Goal: Transaction & Acquisition: Book appointment/travel/reservation

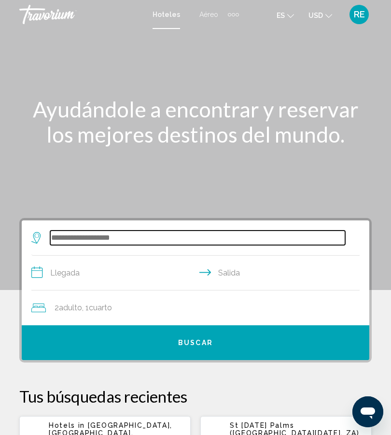
click at [120, 231] on input "Search widget" at bounding box center [197, 238] width 295 height 14
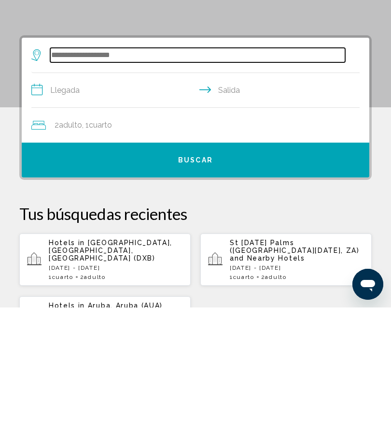
scroll to position [56, 0]
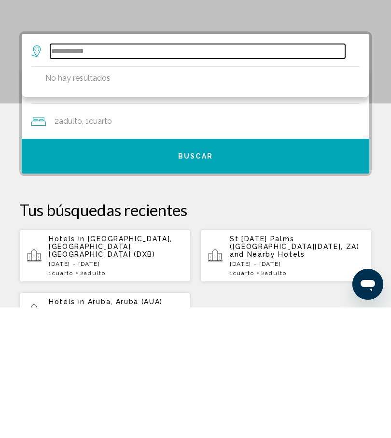
type input "**********"
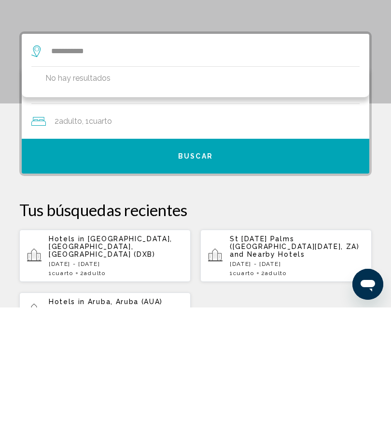
click at [119, 365] on span "[GEOGRAPHIC_DATA], [GEOGRAPHIC_DATA], [GEOGRAPHIC_DATA] (DXB)" at bounding box center [111, 376] width 124 height 23
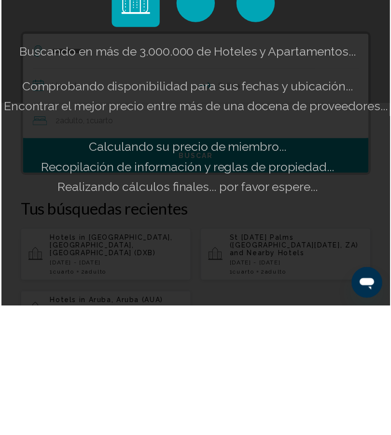
scroll to position [187, 0]
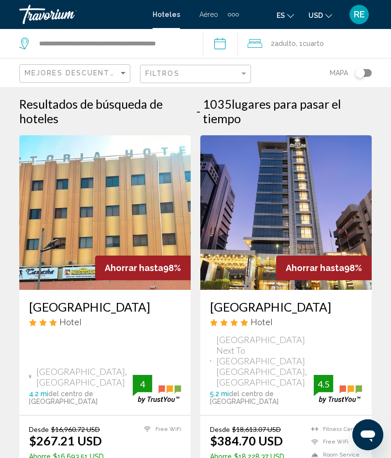
click at [298, 312] on h3 "[GEOGRAPHIC_DATA]" at bounding box center [286, 307] width 152 height 14
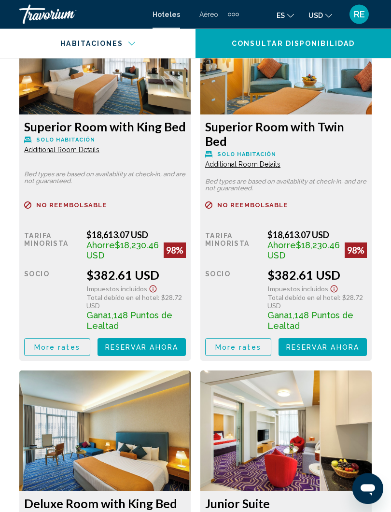
scroll to position [1735, 0]
click at [178, 350] on span "Reservar ahora" at bounding box center [141, 348] width 73 height 8
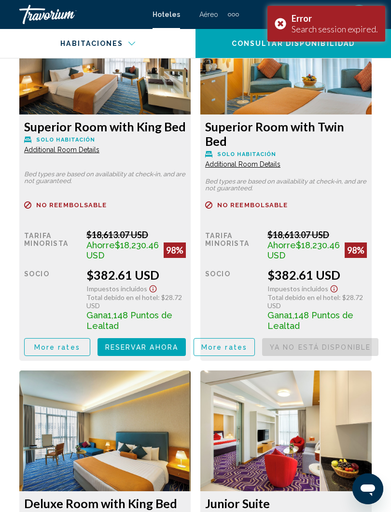
click at [285, 22] on div "Error Search session expired." at bounding box center [327, 24] width 118 height 36
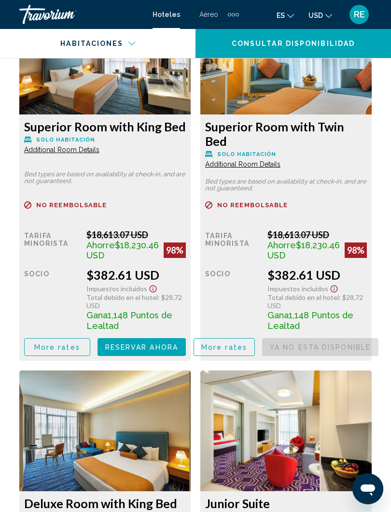
click at [154, 348] on button "Reservar ahora Ya no está disponible" at bounding box center [142, 347] width 88 height 18
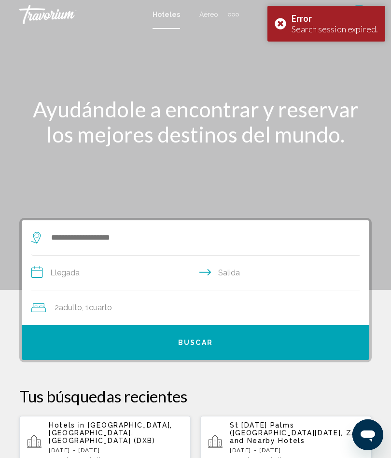
click at [341, 19] on div "Error" at bounding box center [335, 18] width 87 height 11
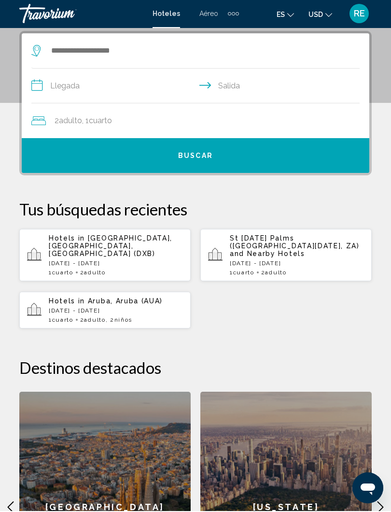
click at [132, 318] on span "Niños" at bounding box center [124, 321] width 18 height 7
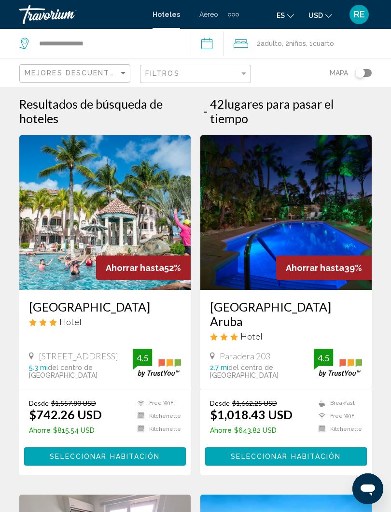
click at [133, 434] on span "Seleccionar habitación" at bounding box center [105, 457] width 110 height 8
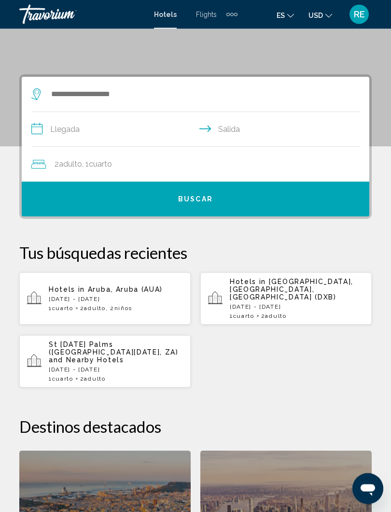
scroll to position [144, 0]
click at [129, 366] on p "[DATE] - [DATE]" at bounding box center [116, 369] width 134 height 7
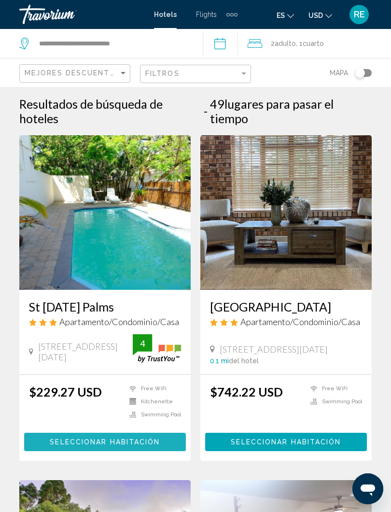
click at [114, 434] on span "Seleccionar habitación" at bounding box center [105, 443] width 110 height 8
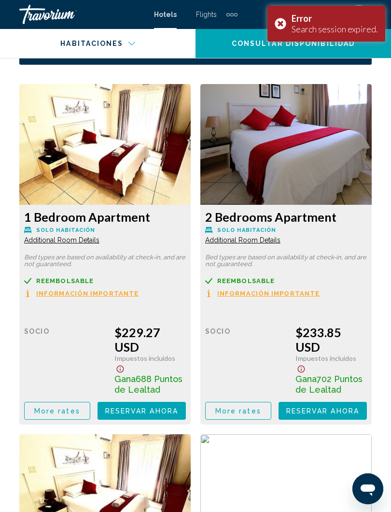
scroll to position [1637, 0]
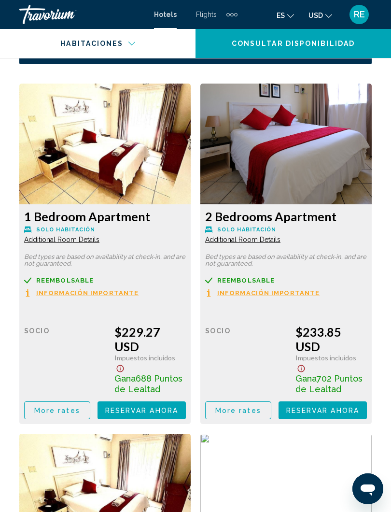
click at [178, 407] on span "Reservar ahora" at bounding box center [141, 411] width 73 height 8
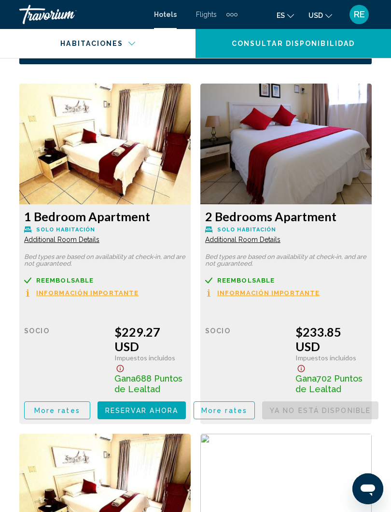
click at [158, 407] on span "Reservar ahora" at bounding box center [141, 411] width 73 height 8
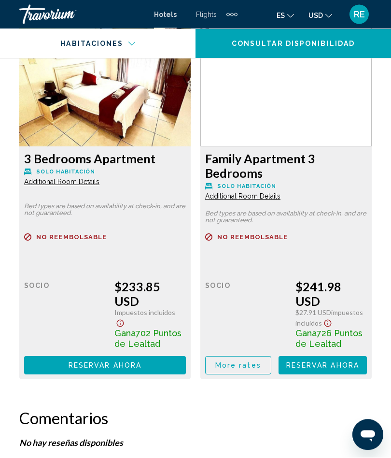
scroll to position [2045, 0]
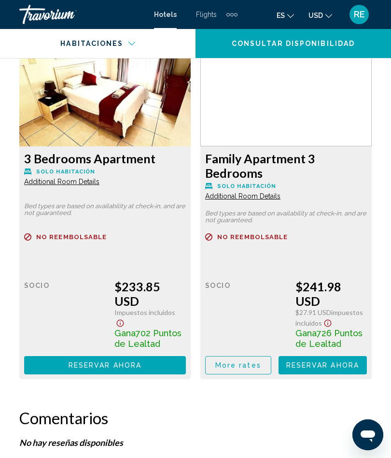
click at [0, 0] on span "Reservar ahora" at bounding box center [0, 0] width 0 height 0
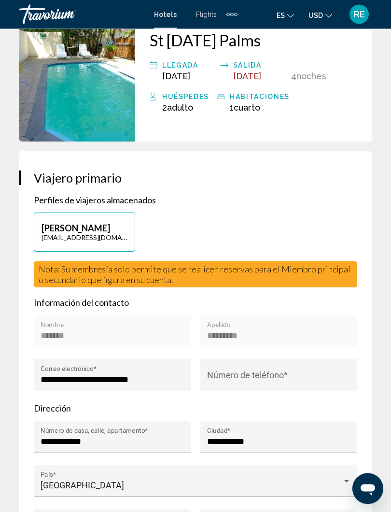
scroll to position [313, 0]
click at [114, 322] on div "******* Nombre" at bounding box center [113, 335] width 144 height 26
click at [128, 322] on div "******* Nombre" at bounding box center [113, 335] width 144 height 26
click at [125, 322] on div "******* Nombre" at bounding box center [113, 335] width 144 height 26
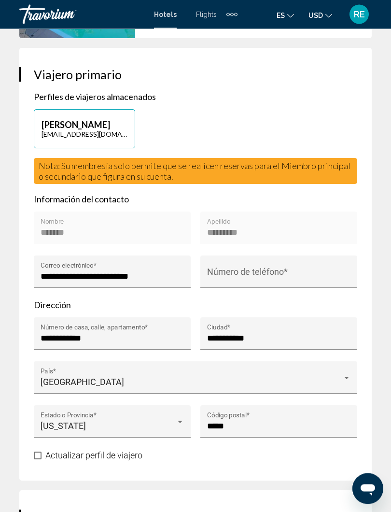
scroll to position [416, 0]
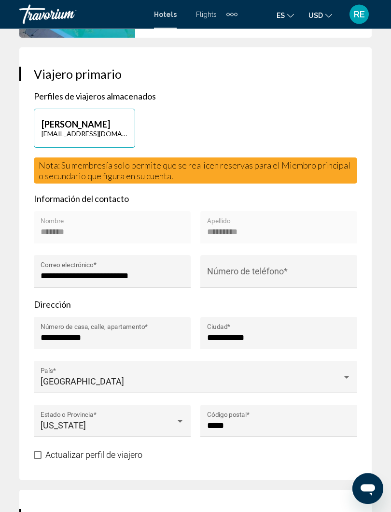
click at [99, 218] on div "******* Nombre" at bounding box center [113, 231] width 144 height 26
click at [89, 218] on div "******* Nombre" at bounding box center [113, 231] width 144 height 26
click at [280, 218] on div "********* Apellido" at bounding box center [279, 231] width 144 height 26
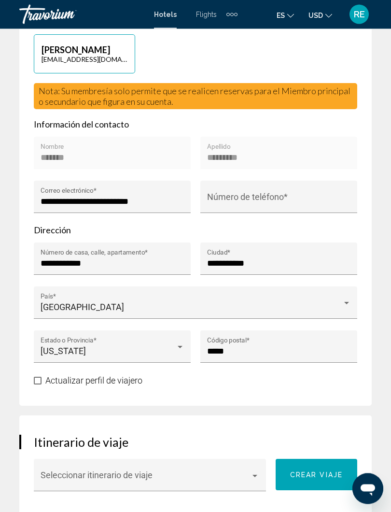
scroll to position [491, 0]
click at [37, 377] on span "Main content" at bounding box center [38, 381] width 8 height 8
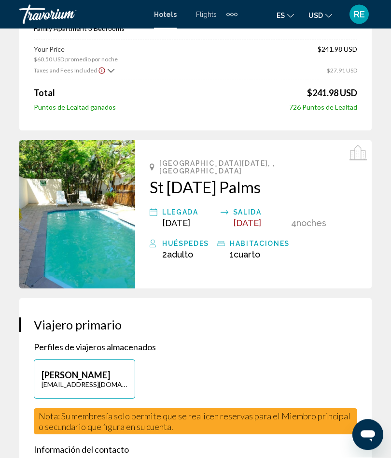
scroll to position [0, 0]
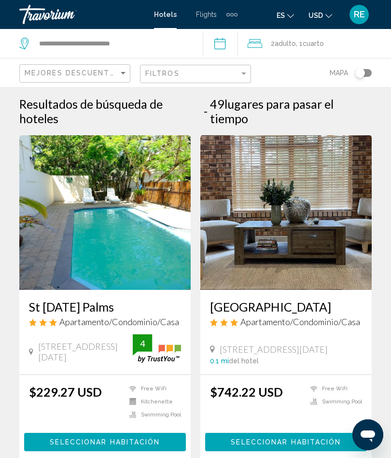
click at [295, 434] on span "Seleccionar habitación" at bounding box center [286, 443] width 110 height 8
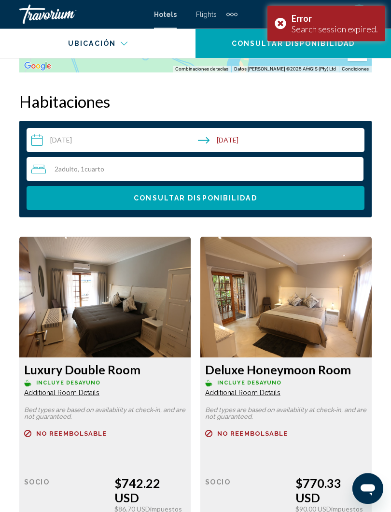
scroll to position [1484, 0]
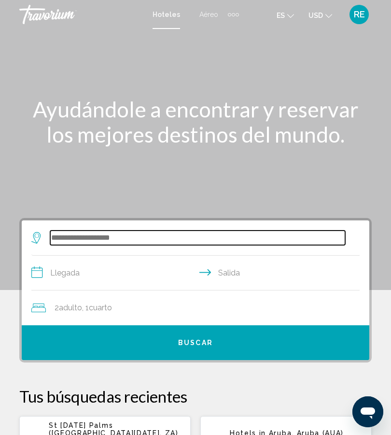
click at [155, 231] on input "Search widget" at bounding box center [197, 238] width 295 height 14
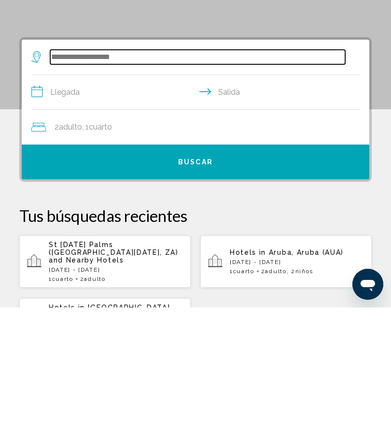
scroll to position [56, 0]
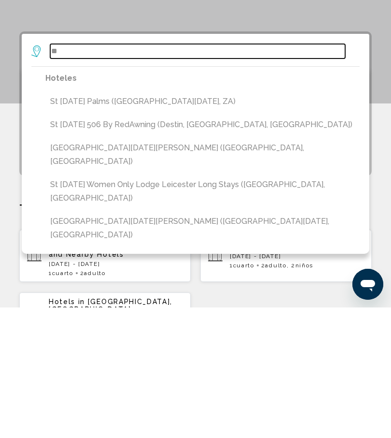
type input "*"
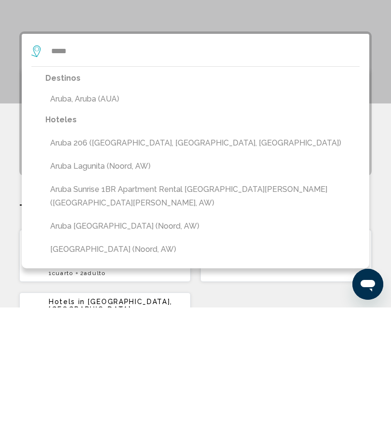
click at [115, 220] on button "Aruba, Aruba (AUA)" at bounding box center [202, 229] width 315 height 18
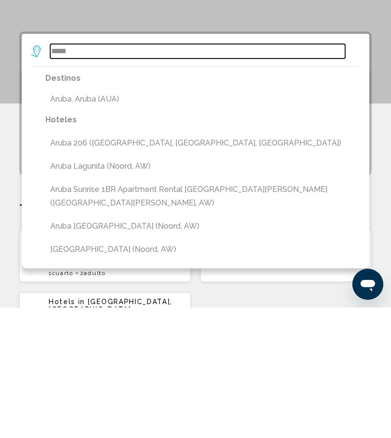
type input "**********"
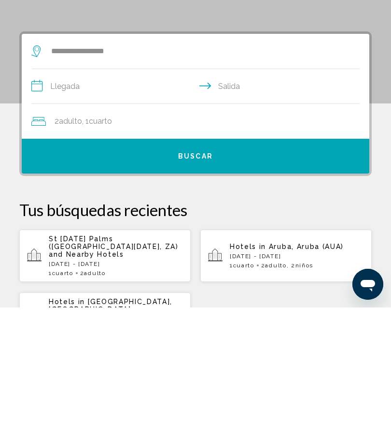
click at [95, 200] on input "**********" at bounding box center [197, 218] width 332 height 37
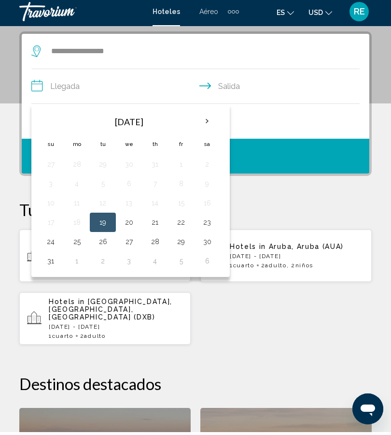
scroll to position [187, 0]
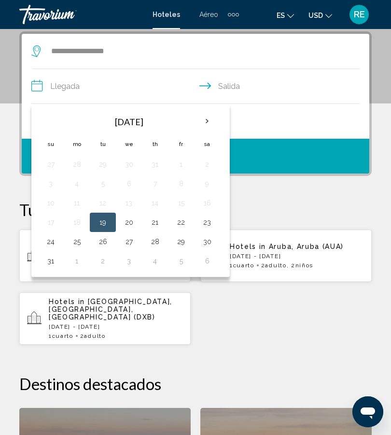
click at [210, 121] on th "Next month" at bounding box center [207, 121] width 26 height 21
click at [210, 122] on th "Next month" at bounding box center [207, 121] width 26 height 21
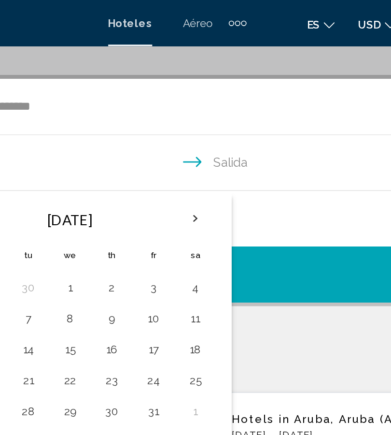
click at [200, 179] on button "4" at bounding box center [207, 180] width 15 height 14
click at [200, 196] on button "11" at bounding box center [207, 199] width 15 height 14
type input "**********"
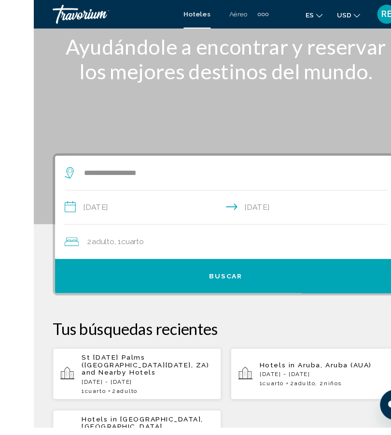
scroll to position [67, 0]
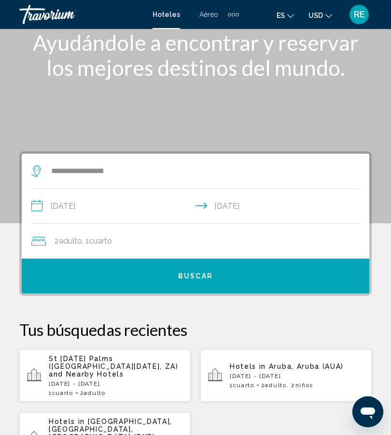
click at [219, 275] on button "Buscar" at bounding box center [196, 276] width 348 height 35
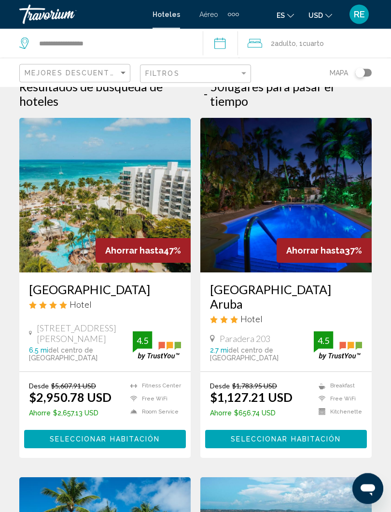
scroll to position [17, 0]
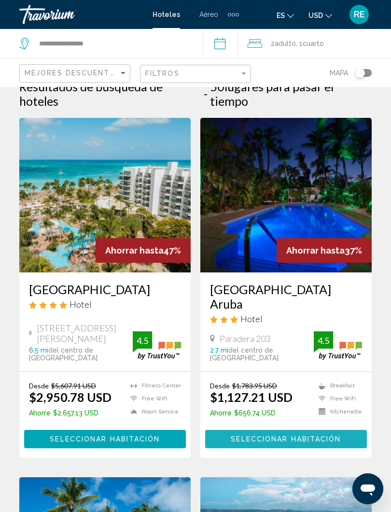
click at [324, 434] on span "Seleccionar habitación" at bounding box center [286, 440] width 110 height 8
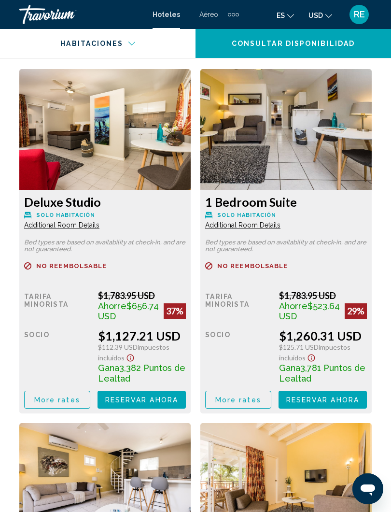
scroll to position [1762, 0]
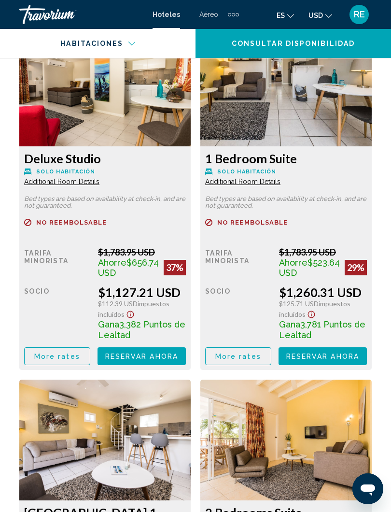
click at [178, 361] on span "Reservar ahora" at bounding box center [141, 357] width 73 height 8
